Goal: Task Accomplishment & Management: Manage account settings

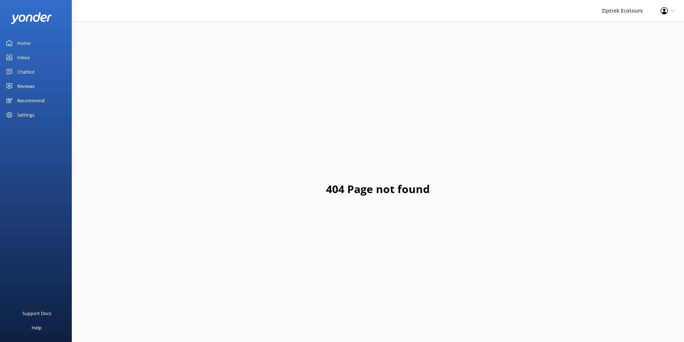
click at [32, 71] on div "Chatbot" at bounding box center [26, 72] width 18 height 14
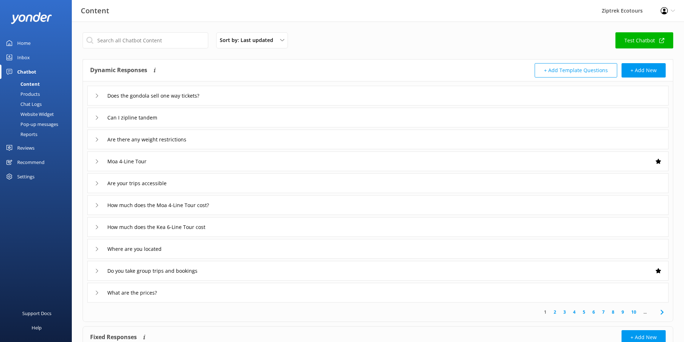
click at [43, 55] on link "Inbox" at bounding box center [36, 57] width 72 height 14
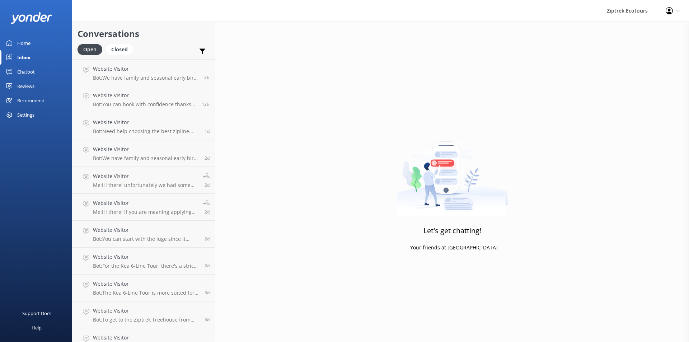
click at [41, 87] on link "Reviews" at bounding box center [36, 86] width 72 height 14
